Goal: Check status: Check status

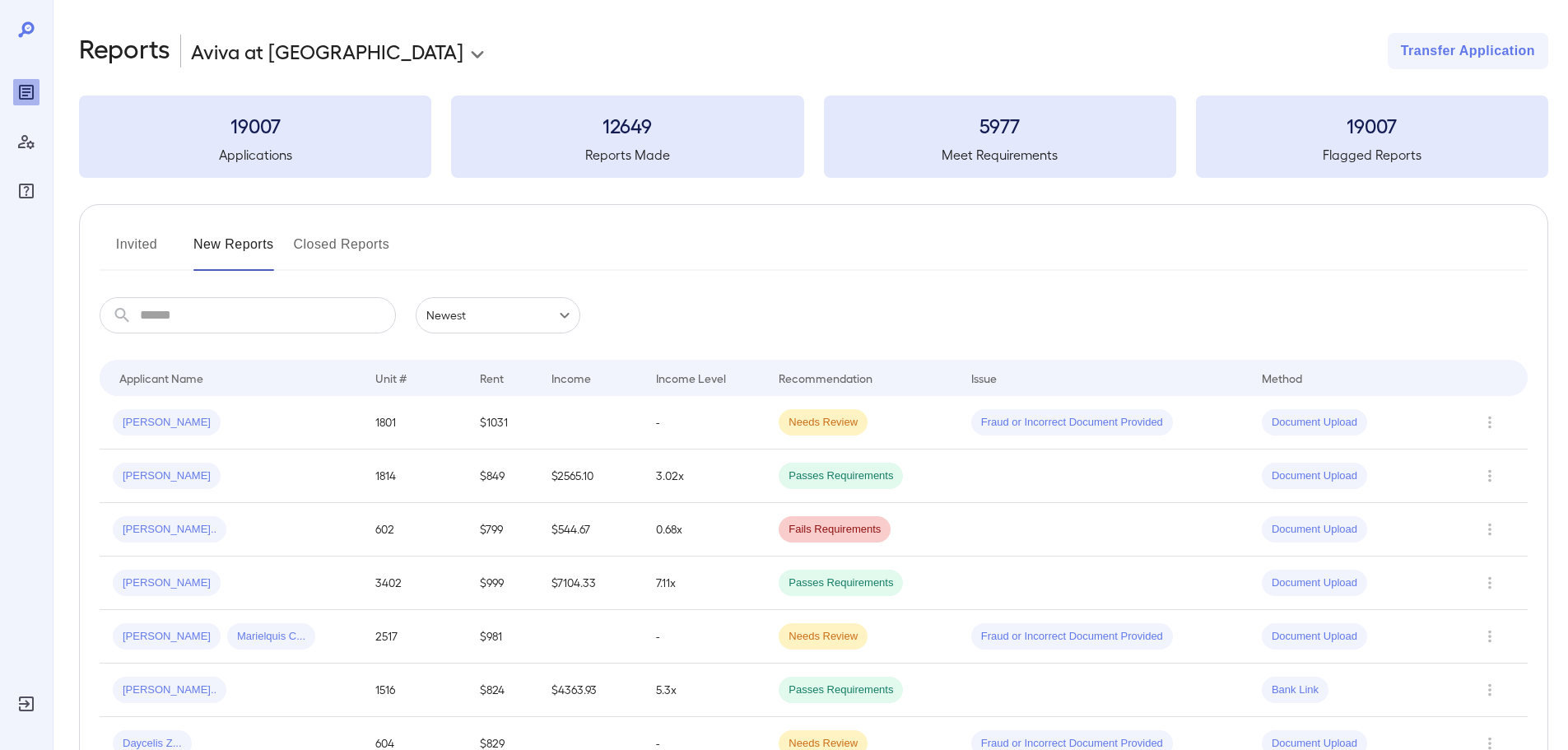
click at [127, 253] on button "Invited" at bounding box center [136, 251] width 74 height 39
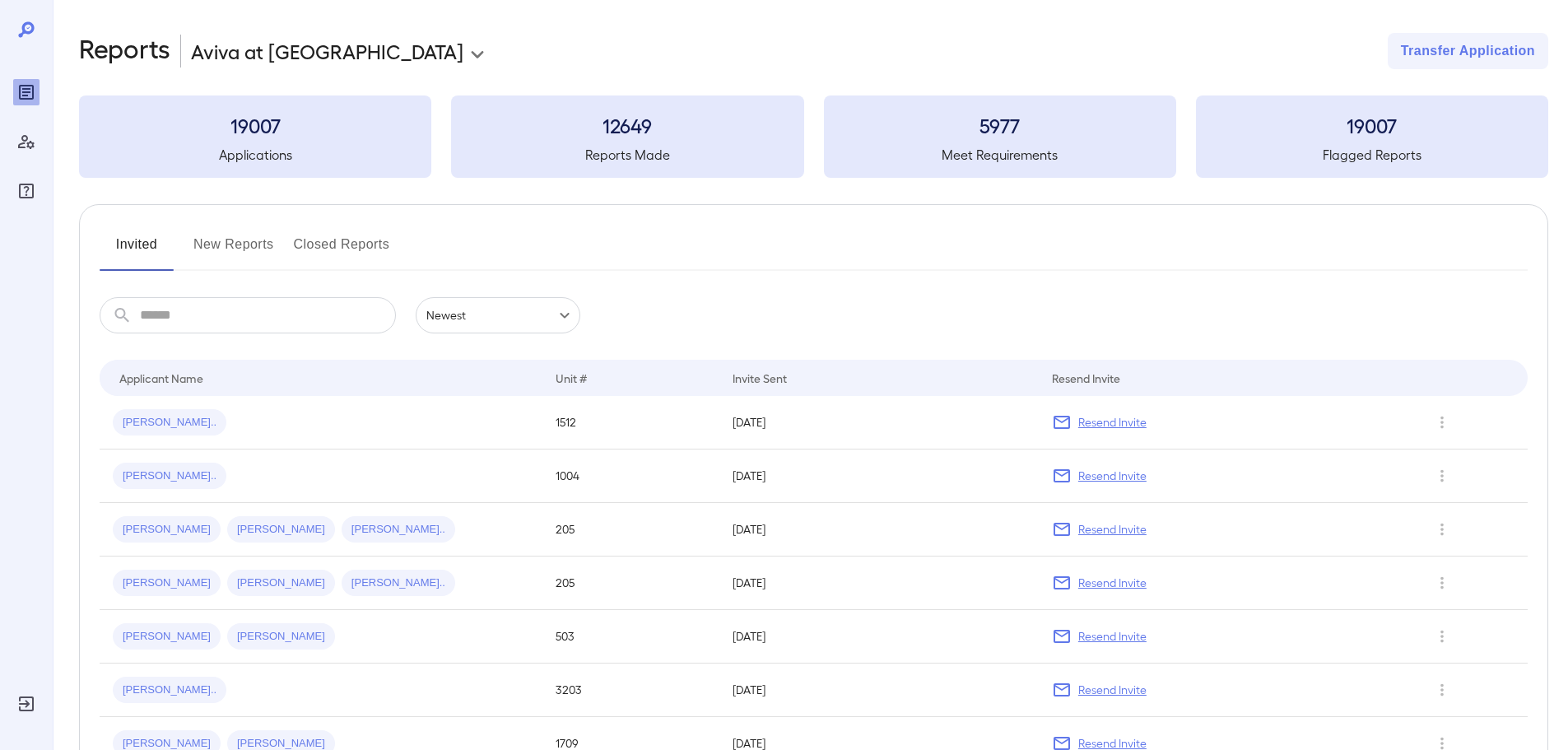
click at [236, 241] on button "New Reports" at bounding box center [234, 251] width 81 height 39
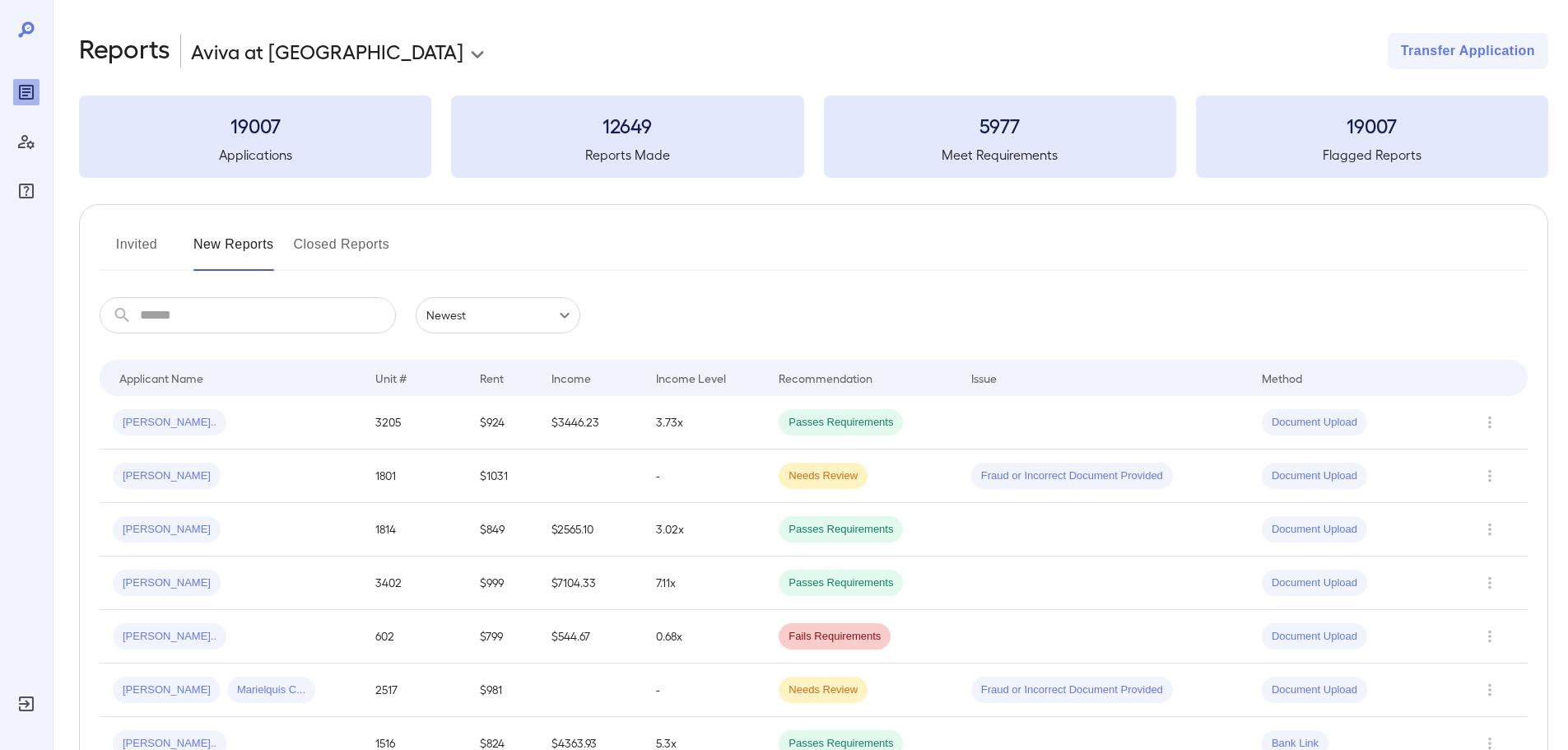
click at [643, 231] on div "Invited New Reports Closed Reports" at bounding box center [813, 251] width 1428 height 39
click at [149, 430] on span "[PERSON_NAME].." at bounding box center [169, 422] width 114 height 16
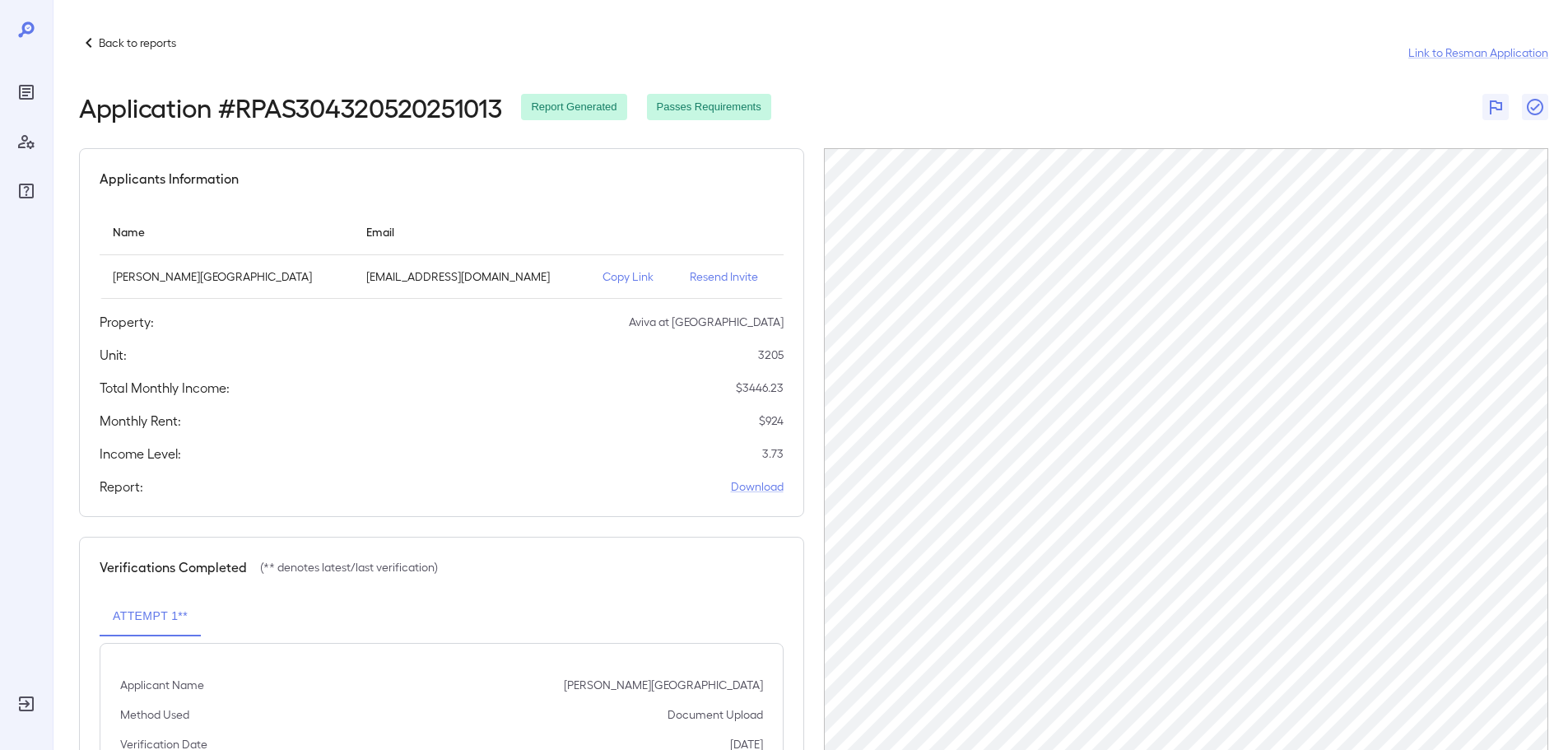
click at [1084, 96] on div "Application # RPAS304320520251013 Report Generated Passes Requirements" at bounding box center [813, 107] width 1469 height 30
click at [113, 46] on p "Back to reports" at bounding box center [137, 43] width 77 height 17
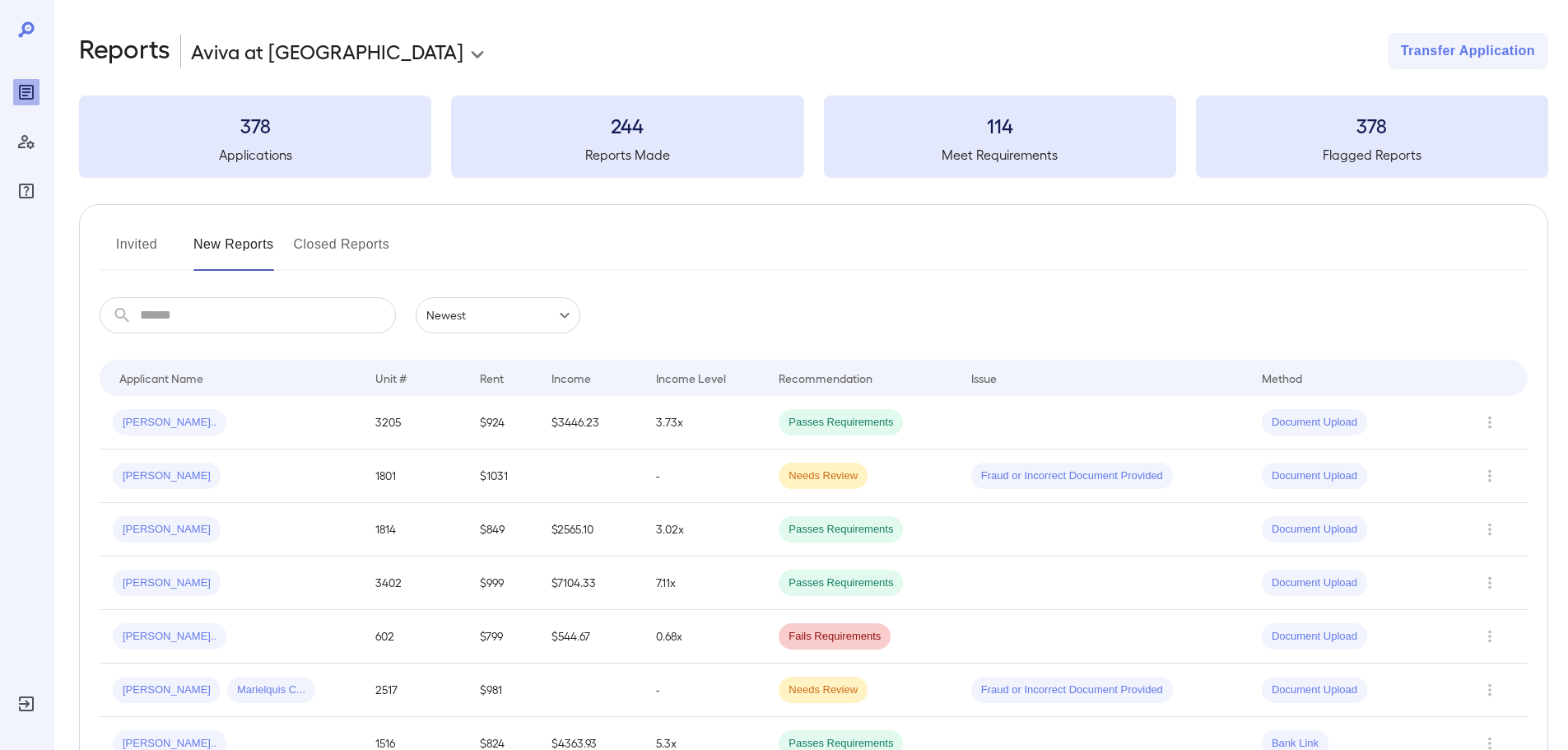
click at [658, 39] on div "**********" at bounding box center [813, 51] width 1469 height 37
click at [729, 257] on div "Invited New Reports Closed Reports" at bounding box center [813, 251] width 1428 height 39
